Goal: Task Accomplishment & Management: Manage account settings

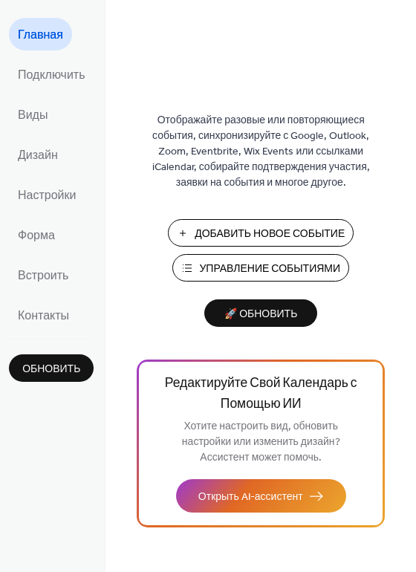
click at [237, 261] on span "Управление Событиями" at bounding box center [269, 269] width 141 height 16
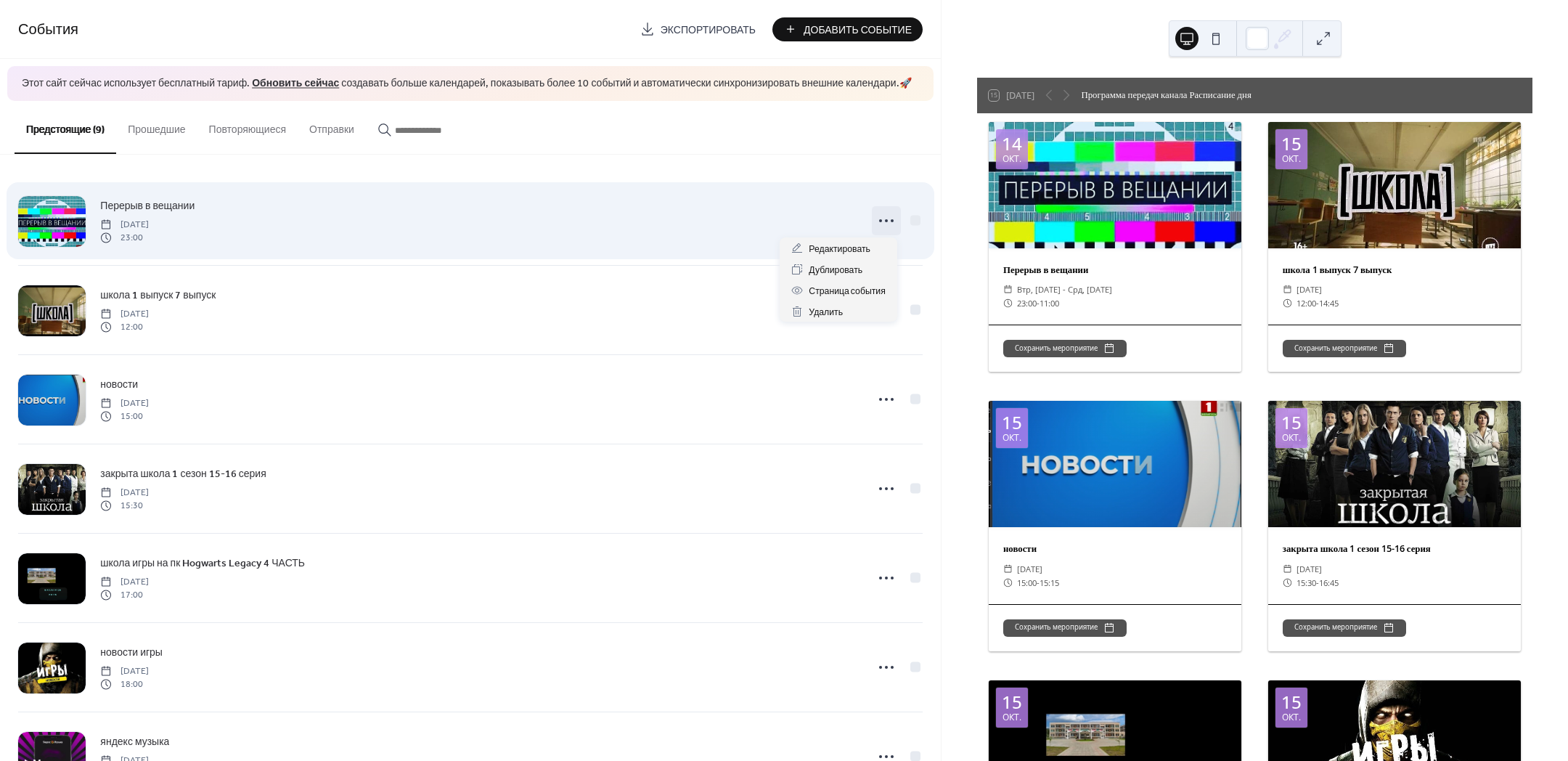
click at [880, 220] on icon at bounding box center [887, 221] width 23 height 23
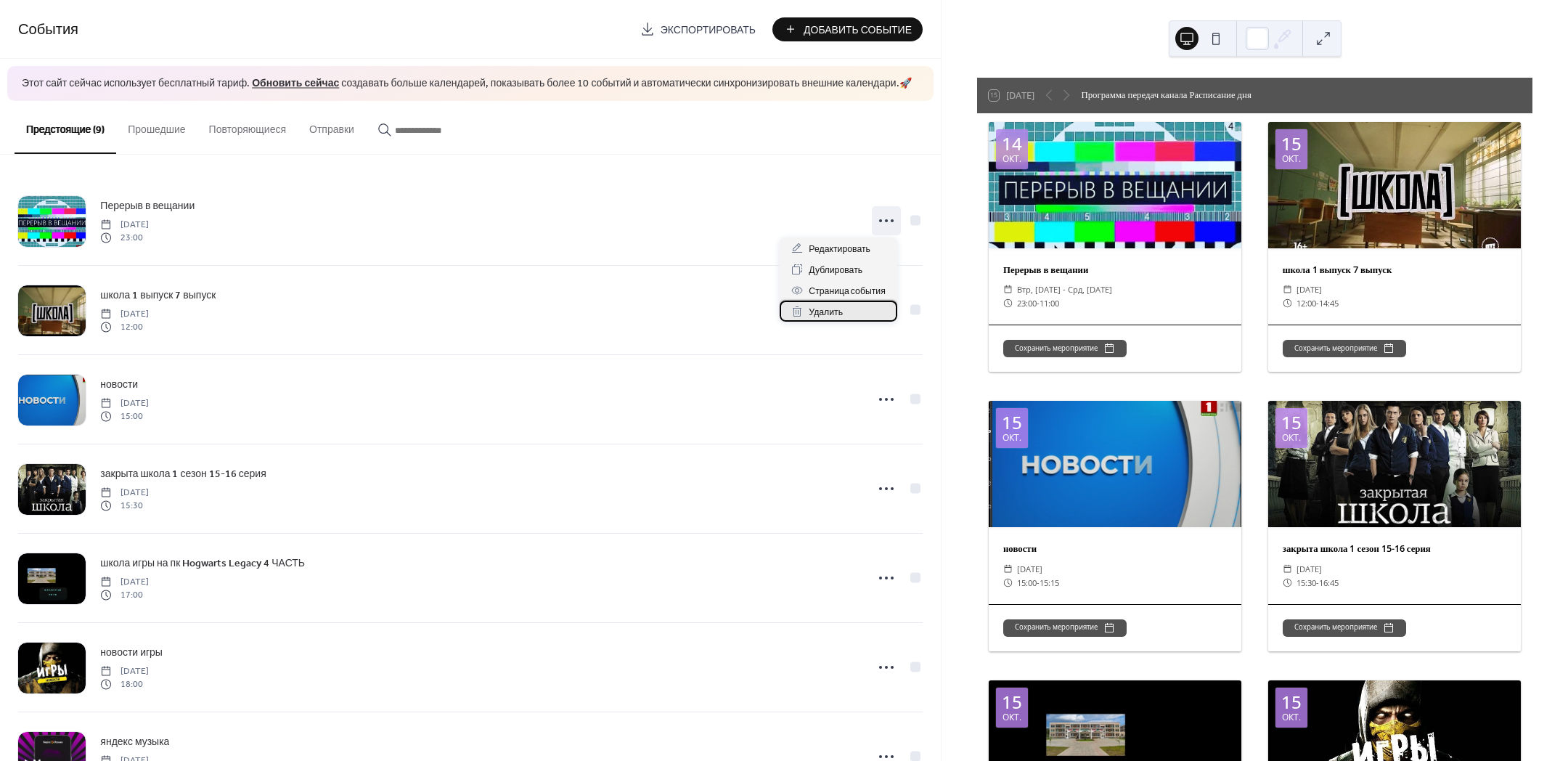
click at [843, 307] on div "Удалить" at bounding box center [839, 311] width 117 height 22
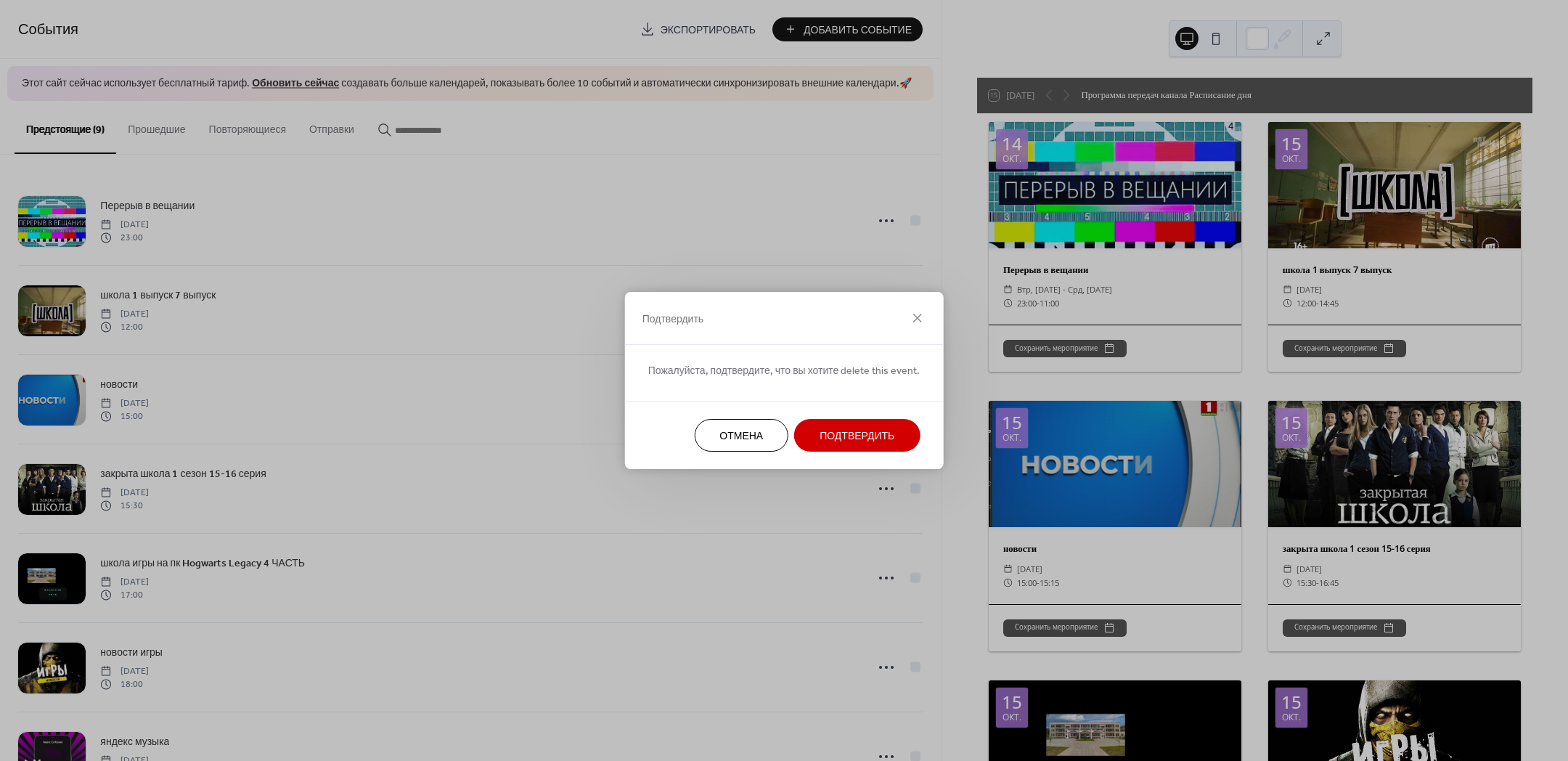
click at [864, 438] on span "Подтвердить" at bounding box center [856, 437] width 74 height 16
